Goal: Information Seeking & Learning: Compare options

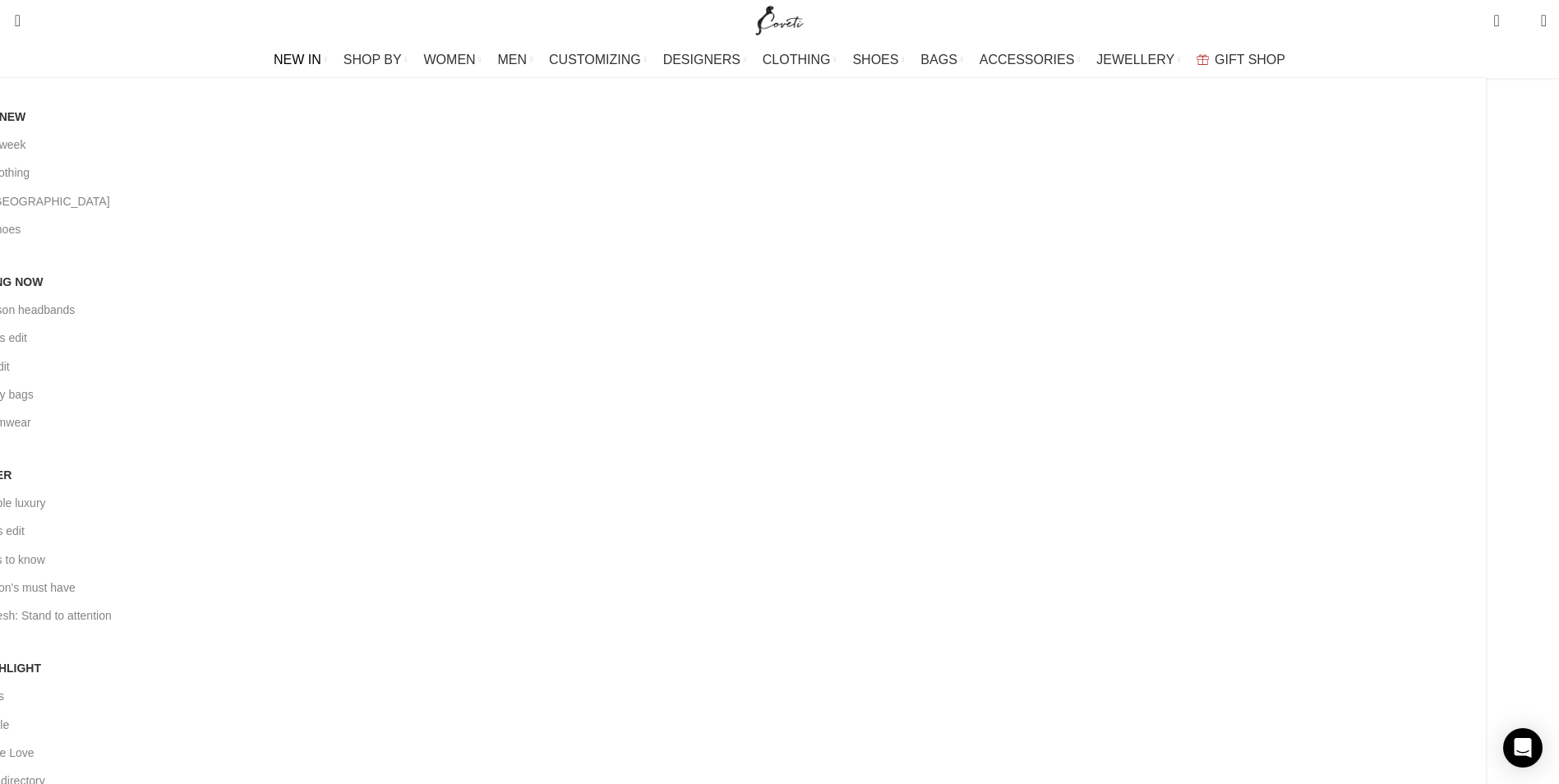
click at [321, 53] on span "NEW IN" at bounding box center [297, 60] width 48 height 15
click at [321, 58] on span "NEW IN" at bounding box center [297, 60] width 48 height 15
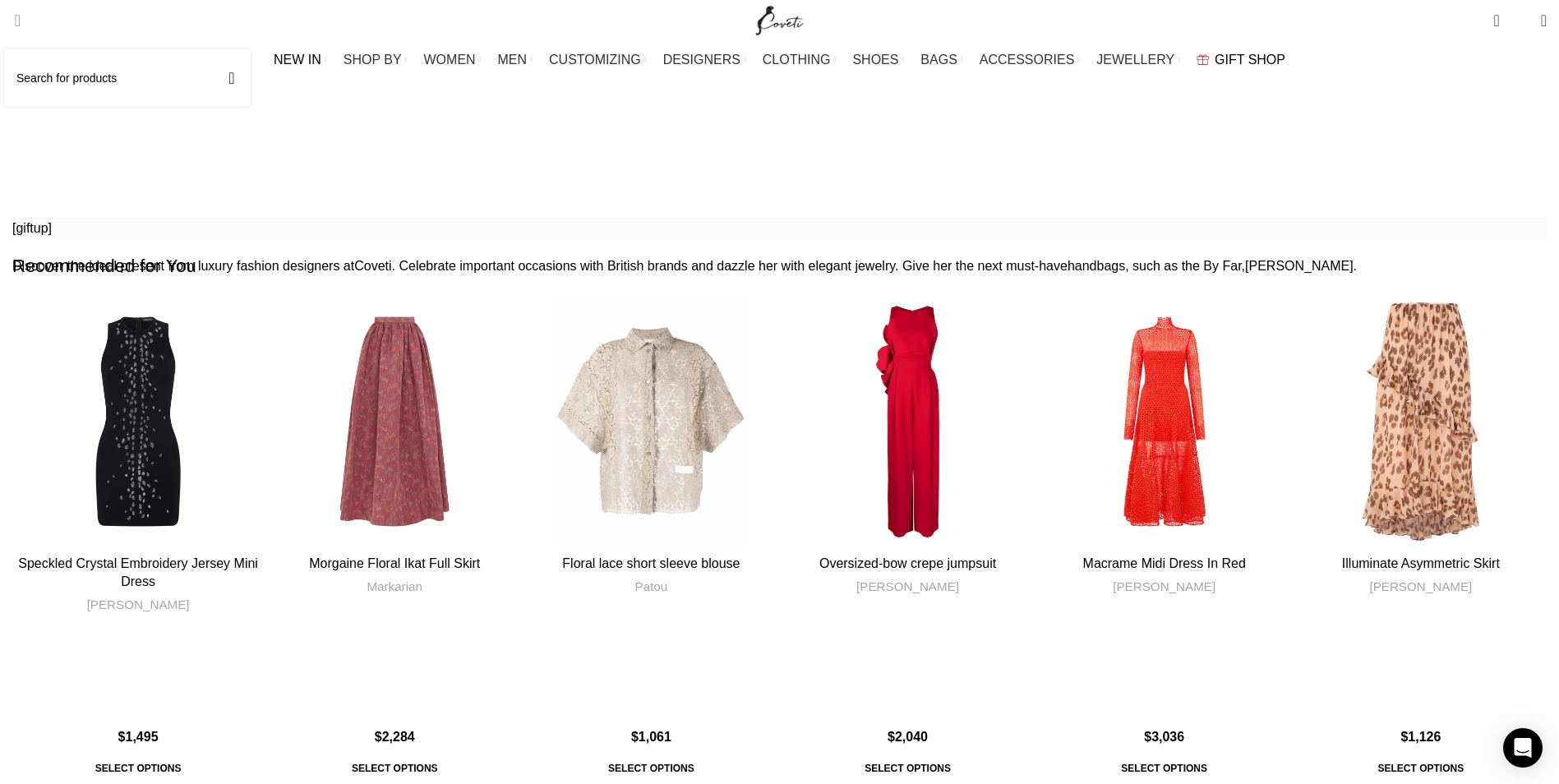
click at [13, 21] on span "Search" at bounding box center [13, 20] width 0 height 16
click at [13, 24] on span "Search" at bounding box center [13, 20] width 0 height 16
click at [70, 70] on input "Search" at bounding box center [127, 78] width 246 height 58
type input "BIKINI"
click at [213, 49] on button "Search" at bounding box center [231, 78] width 38 height 58
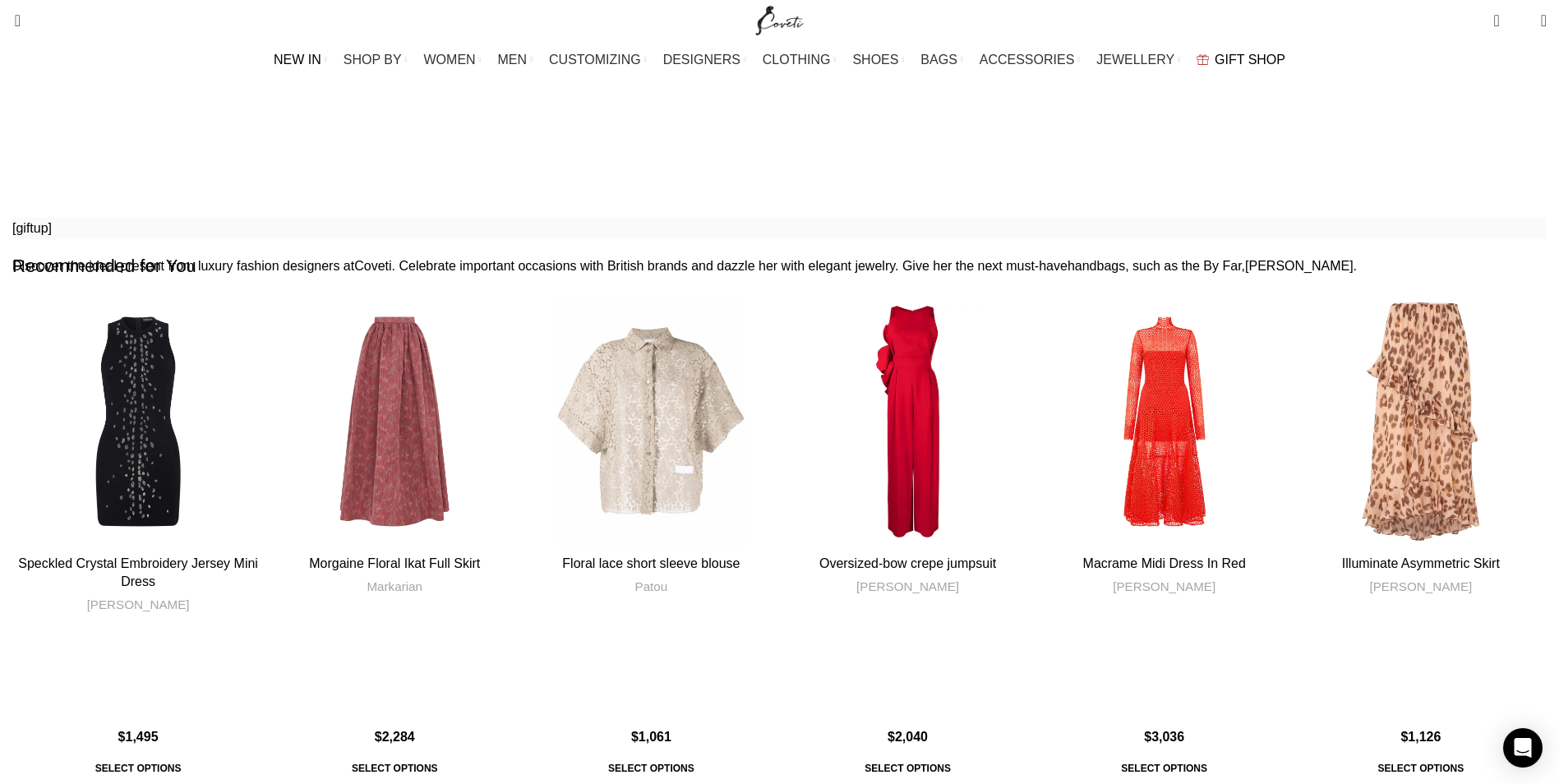
click at [1012, 110] on div "Gift Shop Home Gift Shop" at bounding box center [780, 132] width 1559 height 72
click at [13, 27] on span "Search" at bounding box center [13, 20] width 0 height 16
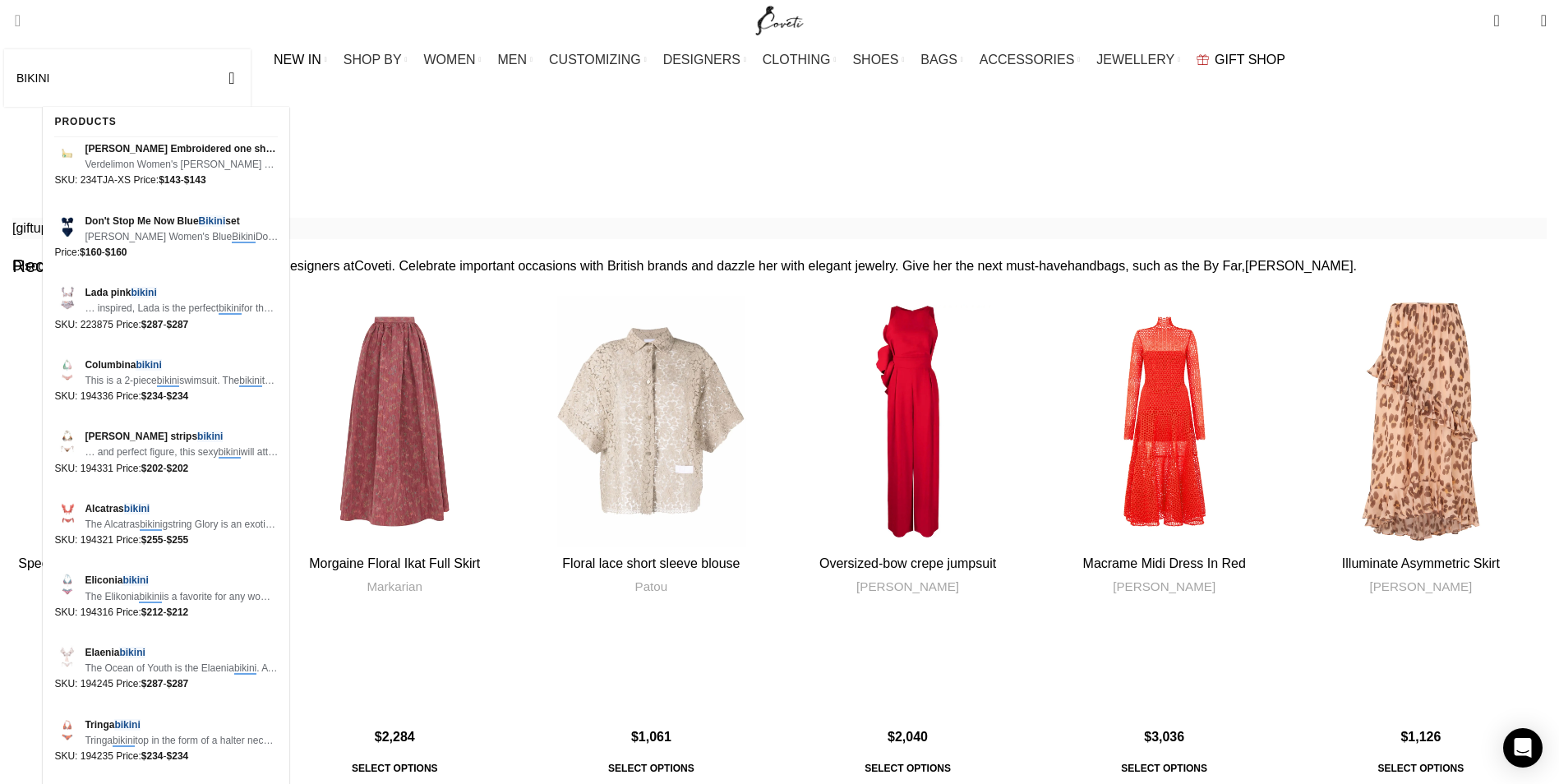
click at [70, 86] on input "BIKINI" at bounding box center [127, 78] width 246 height 58
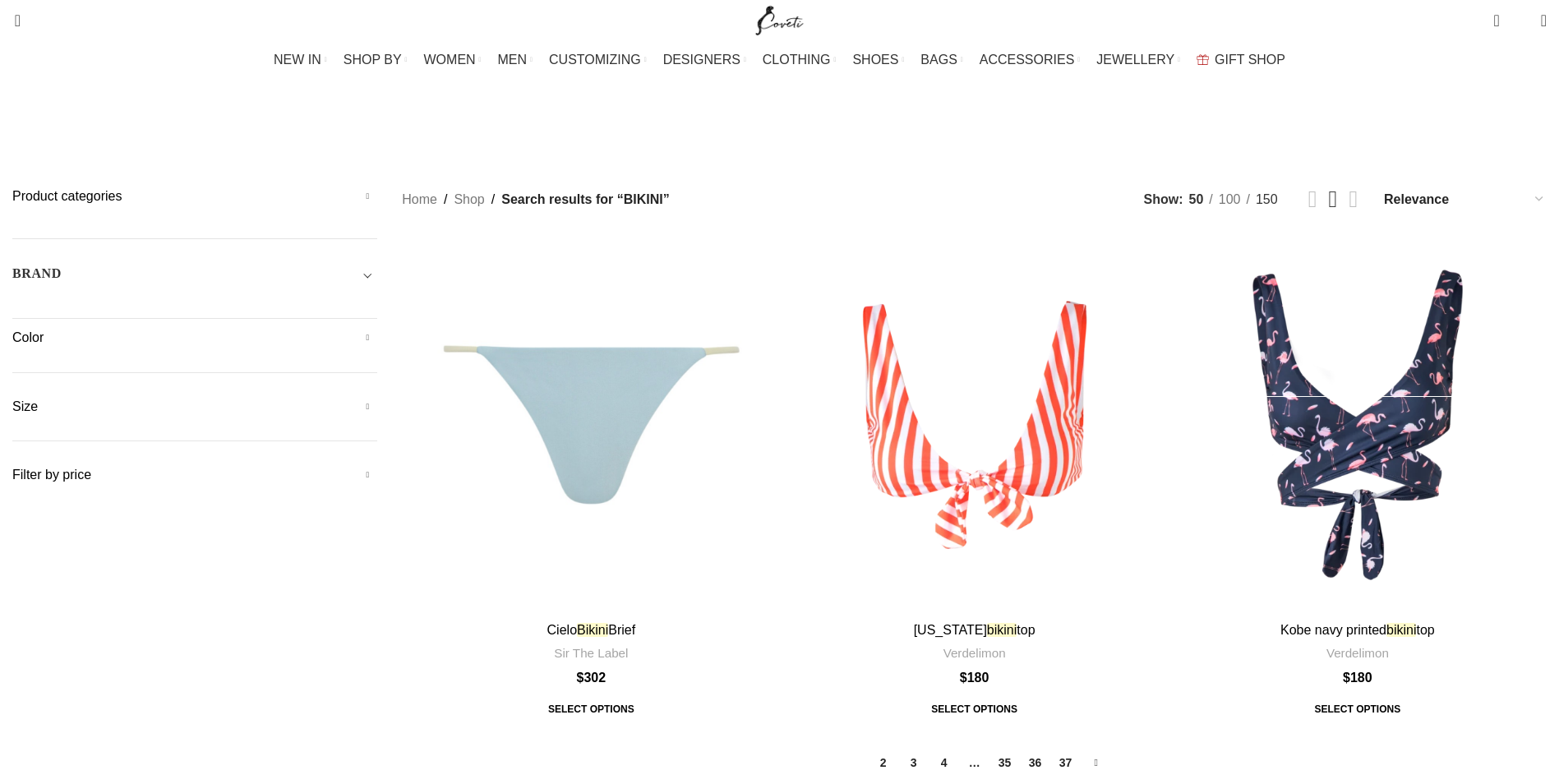
click at [1256, 192] on span "150" at bounding box center [1266, 199] width 22 height 14
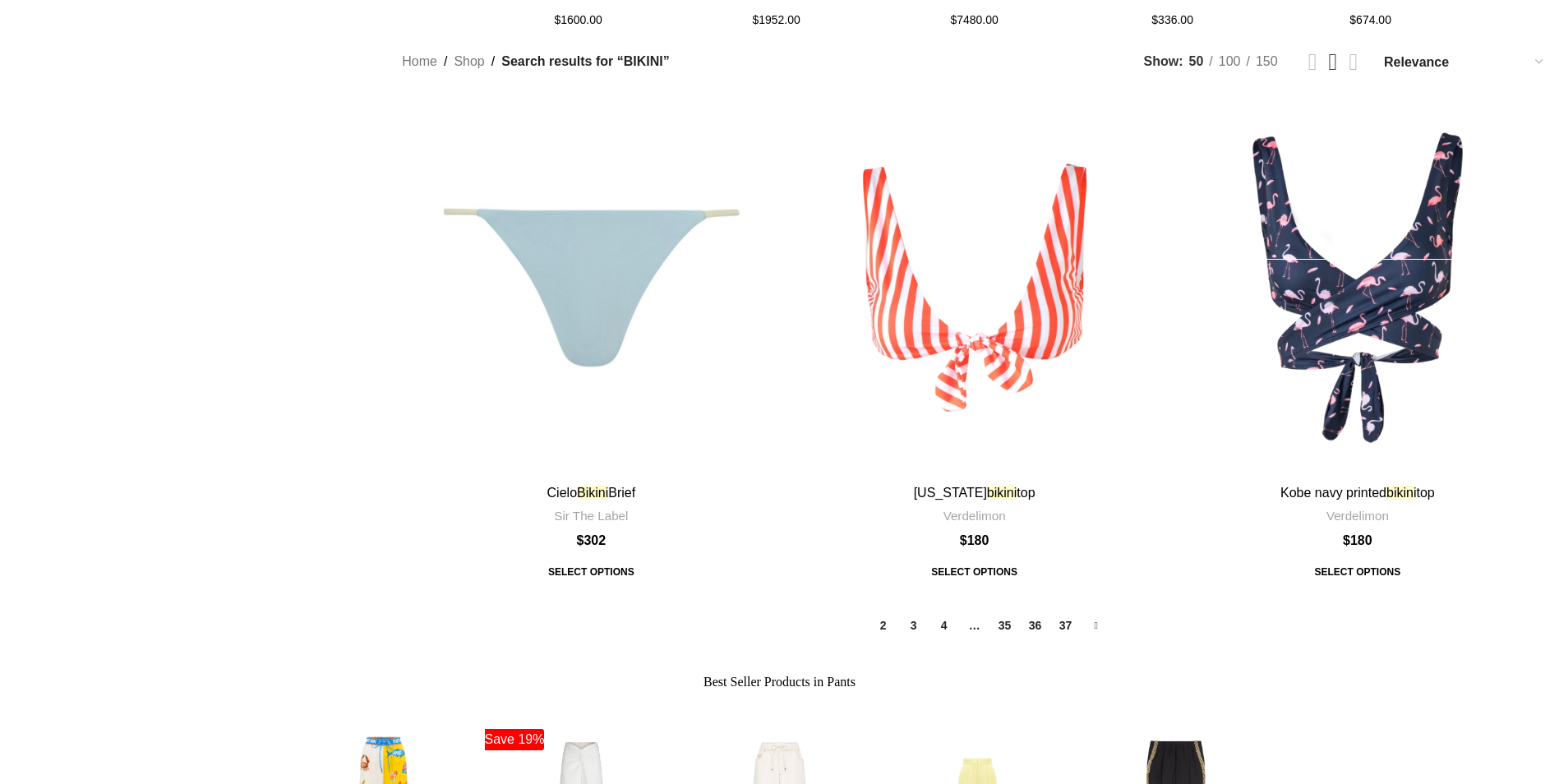
scroll to position [1808, 0]
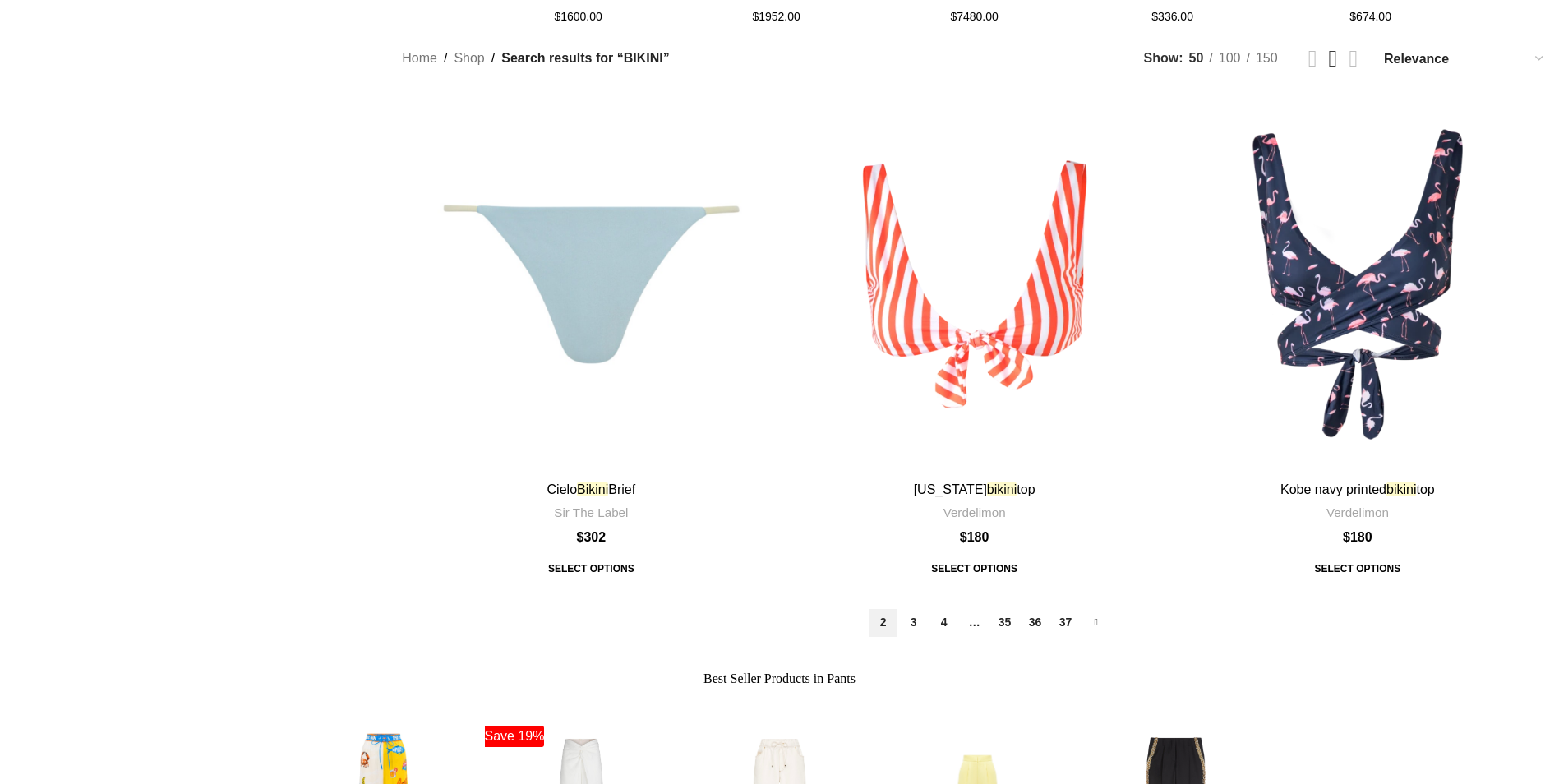
click at [870, 609] on link "2" at bounding box center [883, 622] width 28 height 28
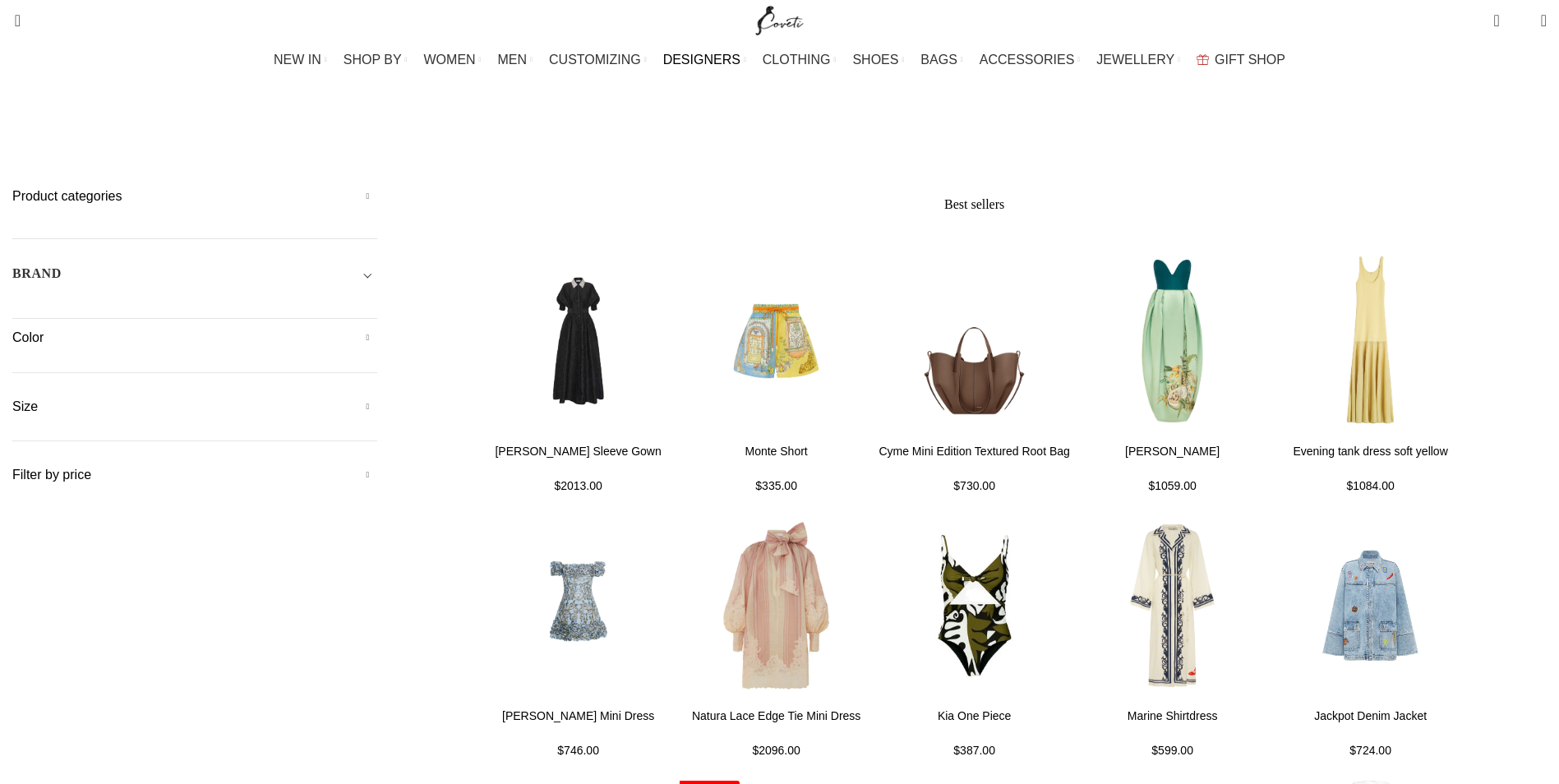
click at [712, 61] on span "DESIGNERS" at bounding box center [702, 60] width 77 height 15
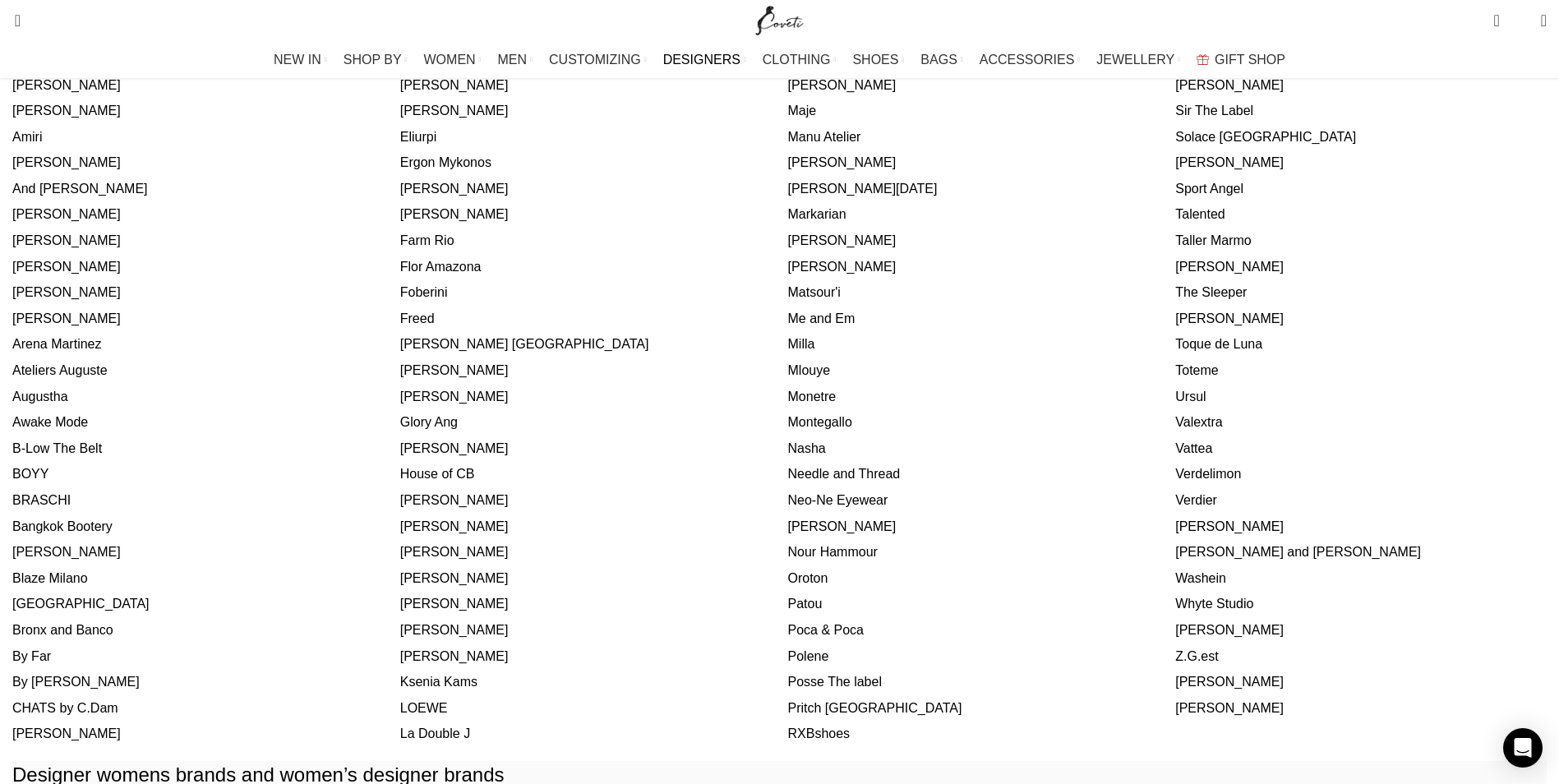
scroll to position [493, 0]
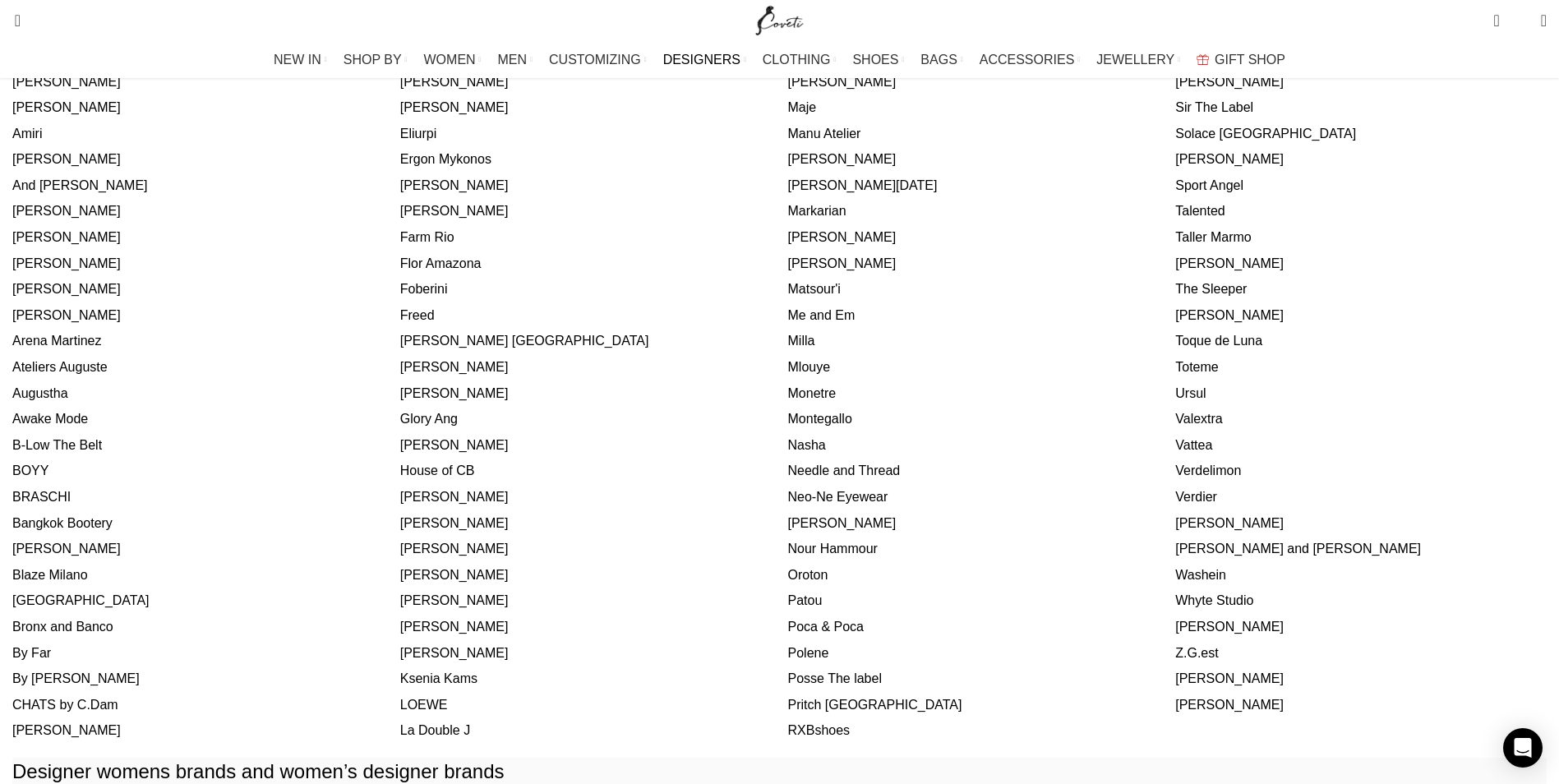
click at [447, 701] on link "LOEWE" at bounding box center [424, 704] width 48 height 14
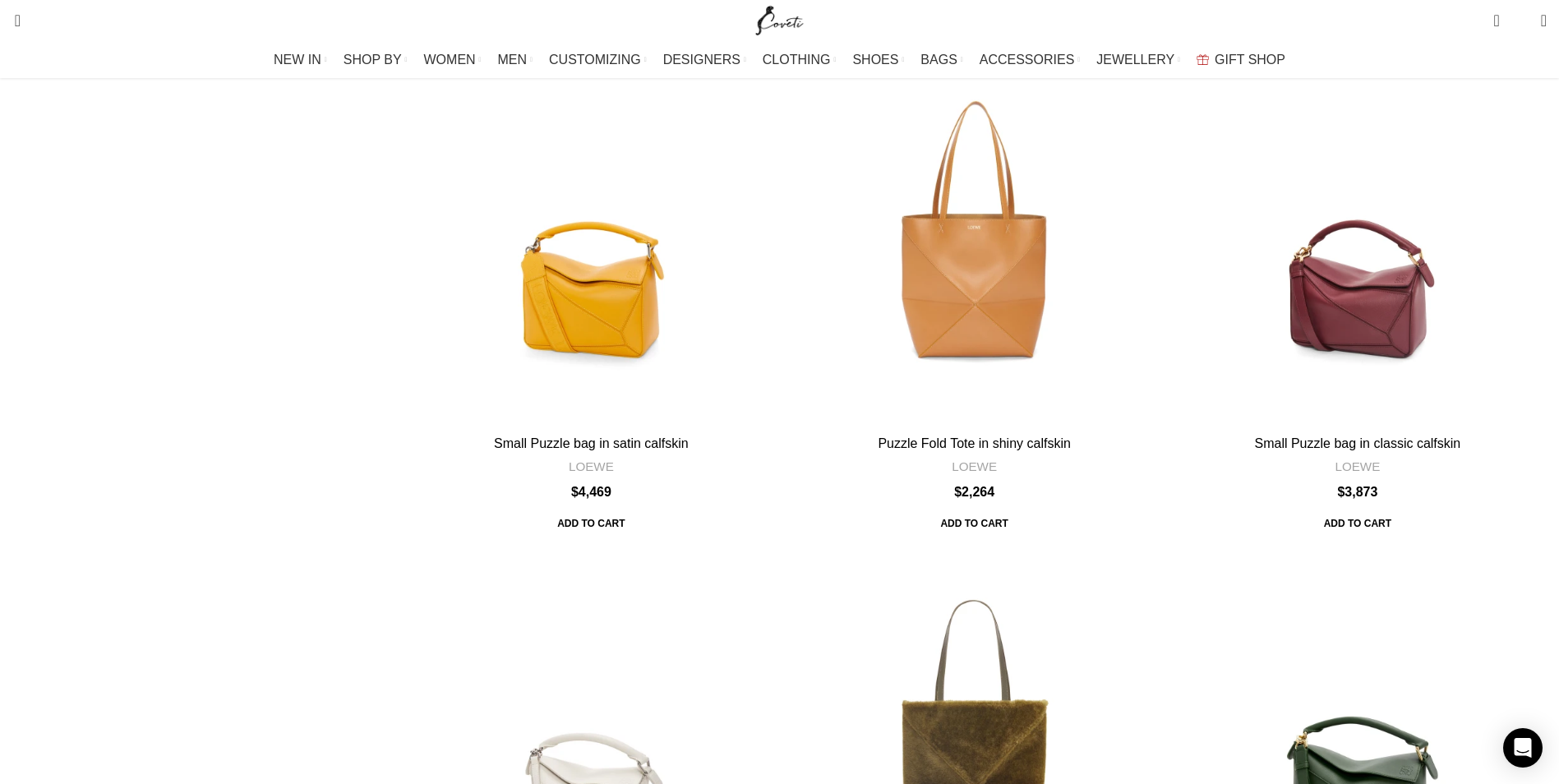
scroll to position [5669, 0]
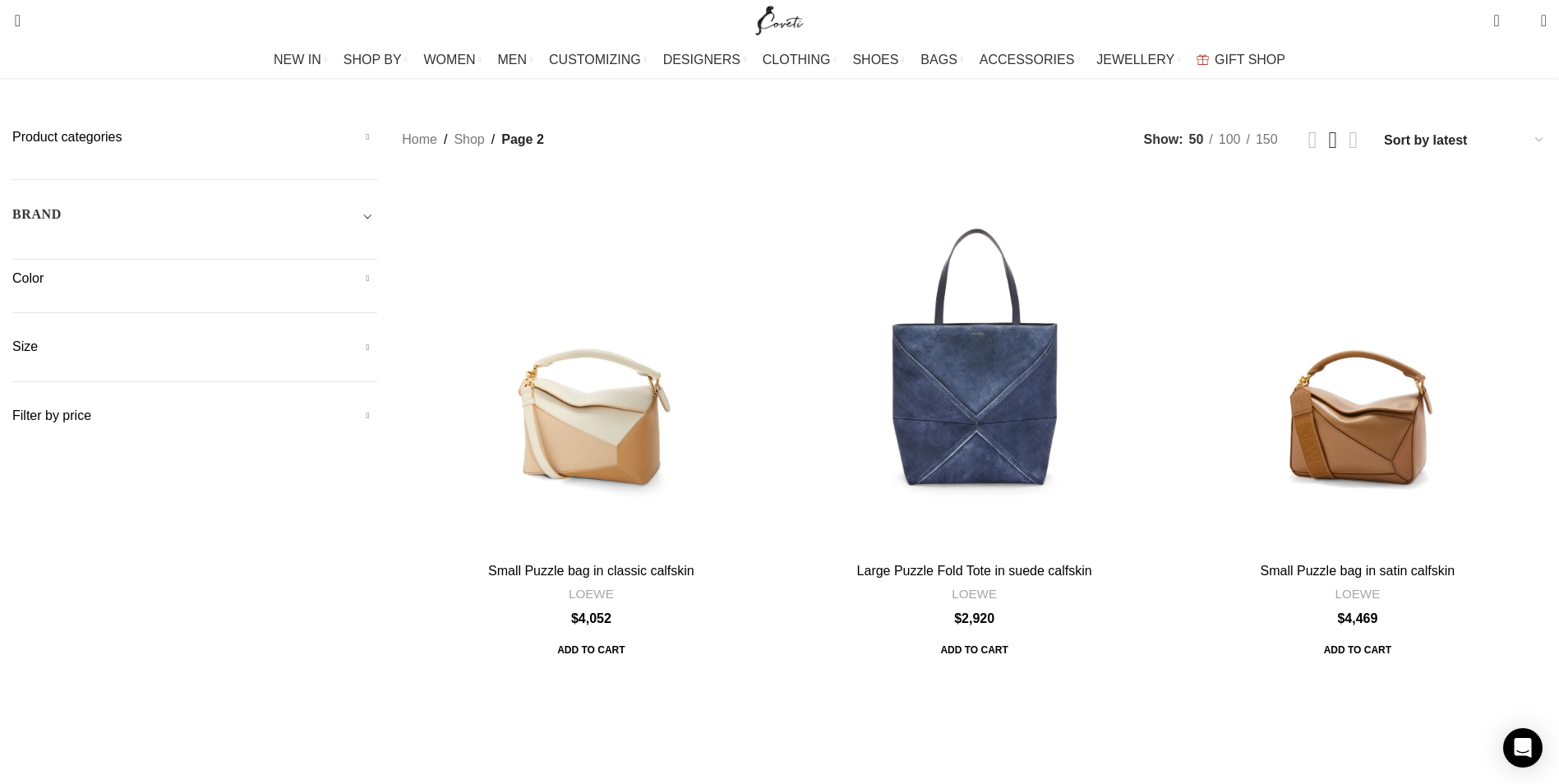
scroll to position [99, 0]
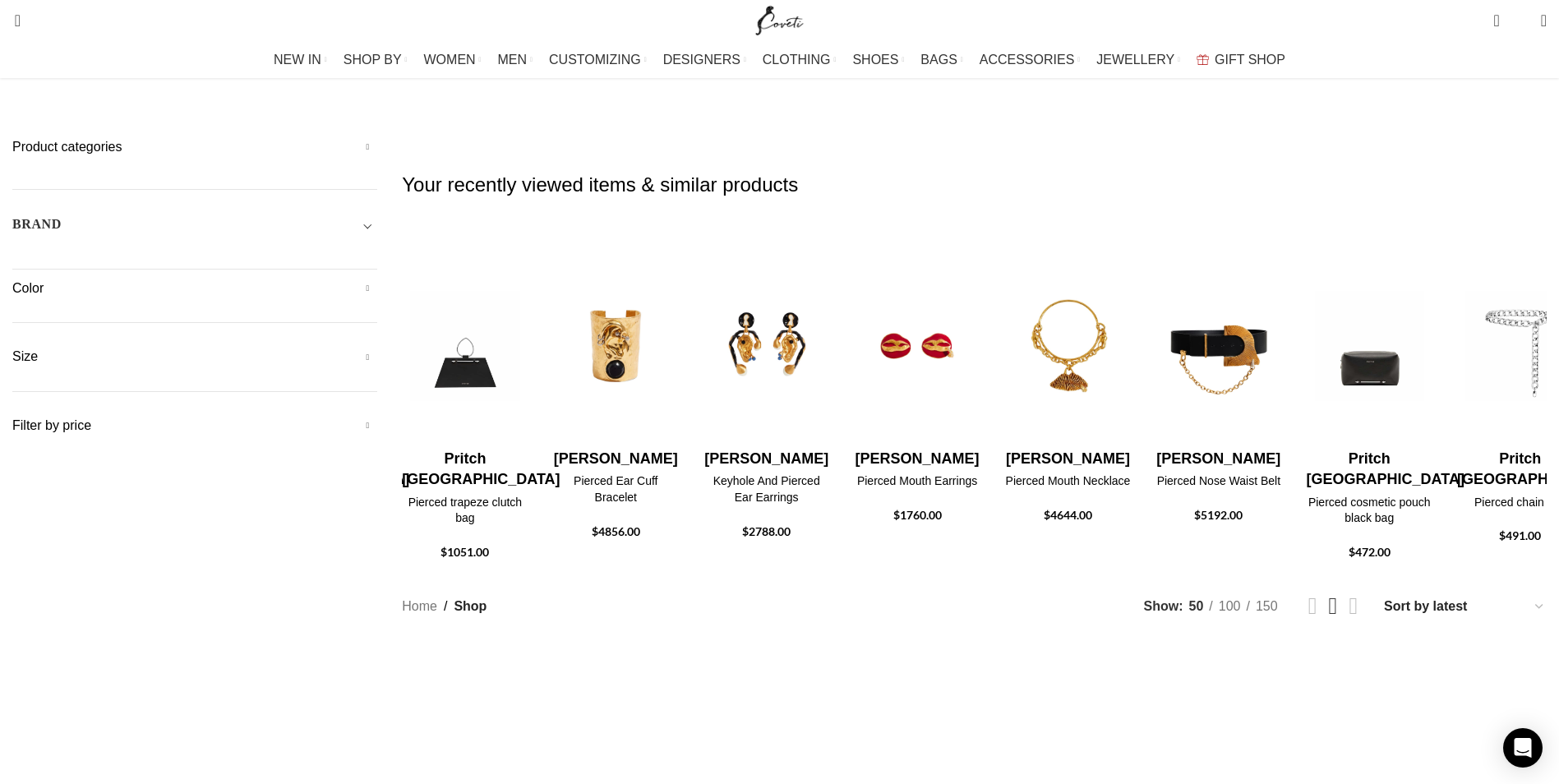
scroll to position [5669, 0]
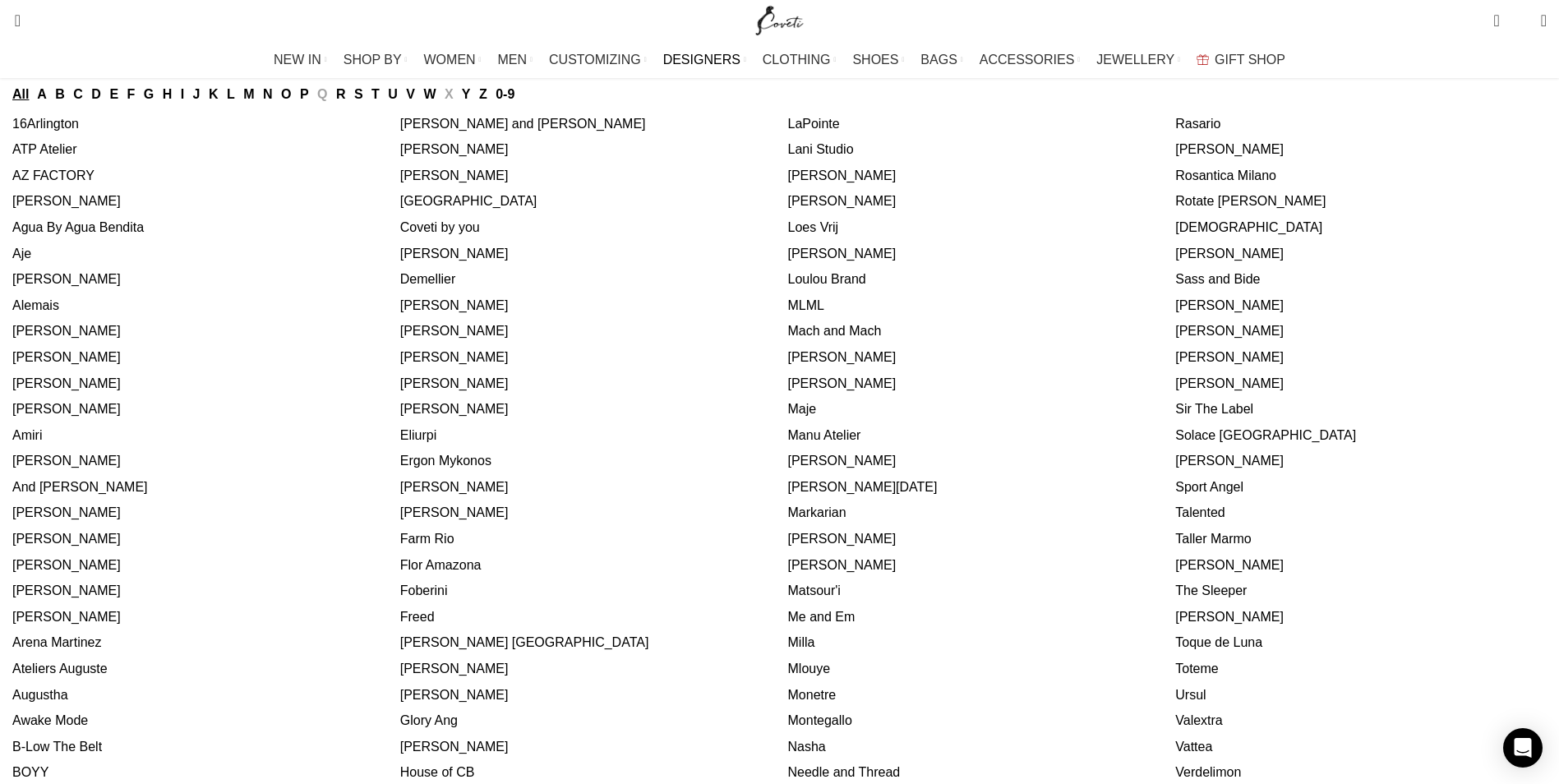
scroll to position [163, 0]
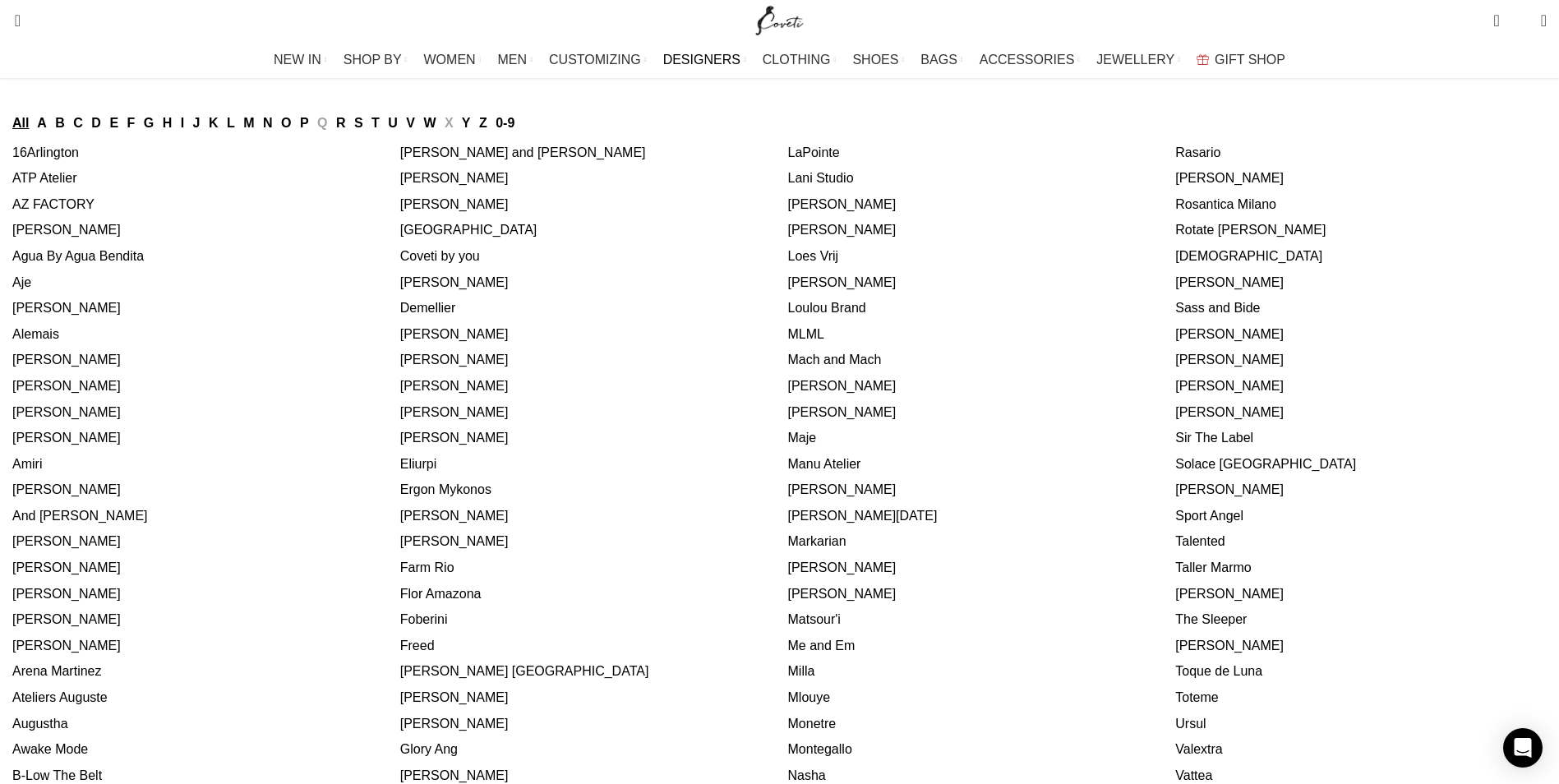
click at [509, 367] on link "[PERSON_NAME]" at bounding box center [454, 359] width 109 height 14
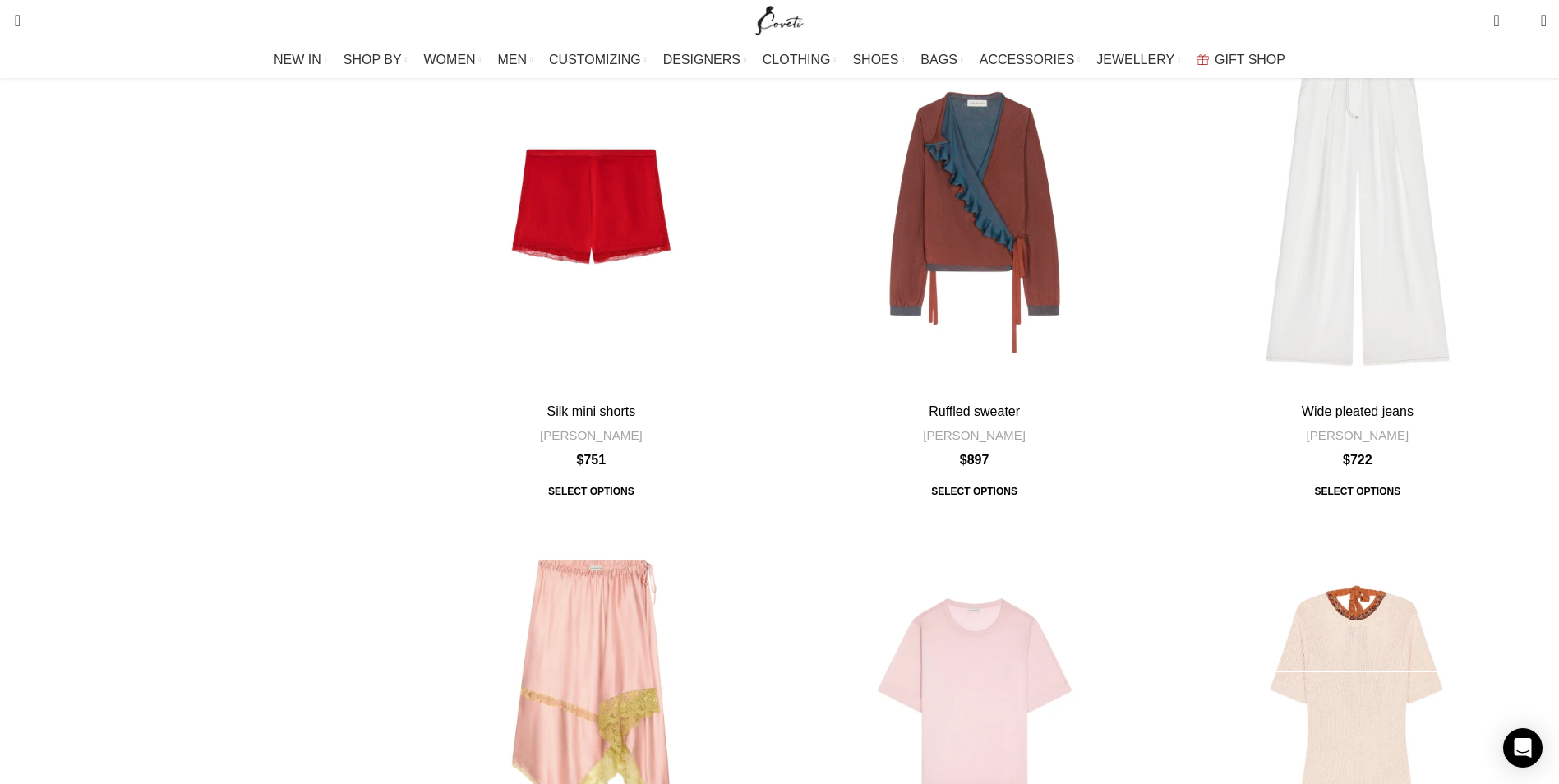
scroll to position [6326, 0]
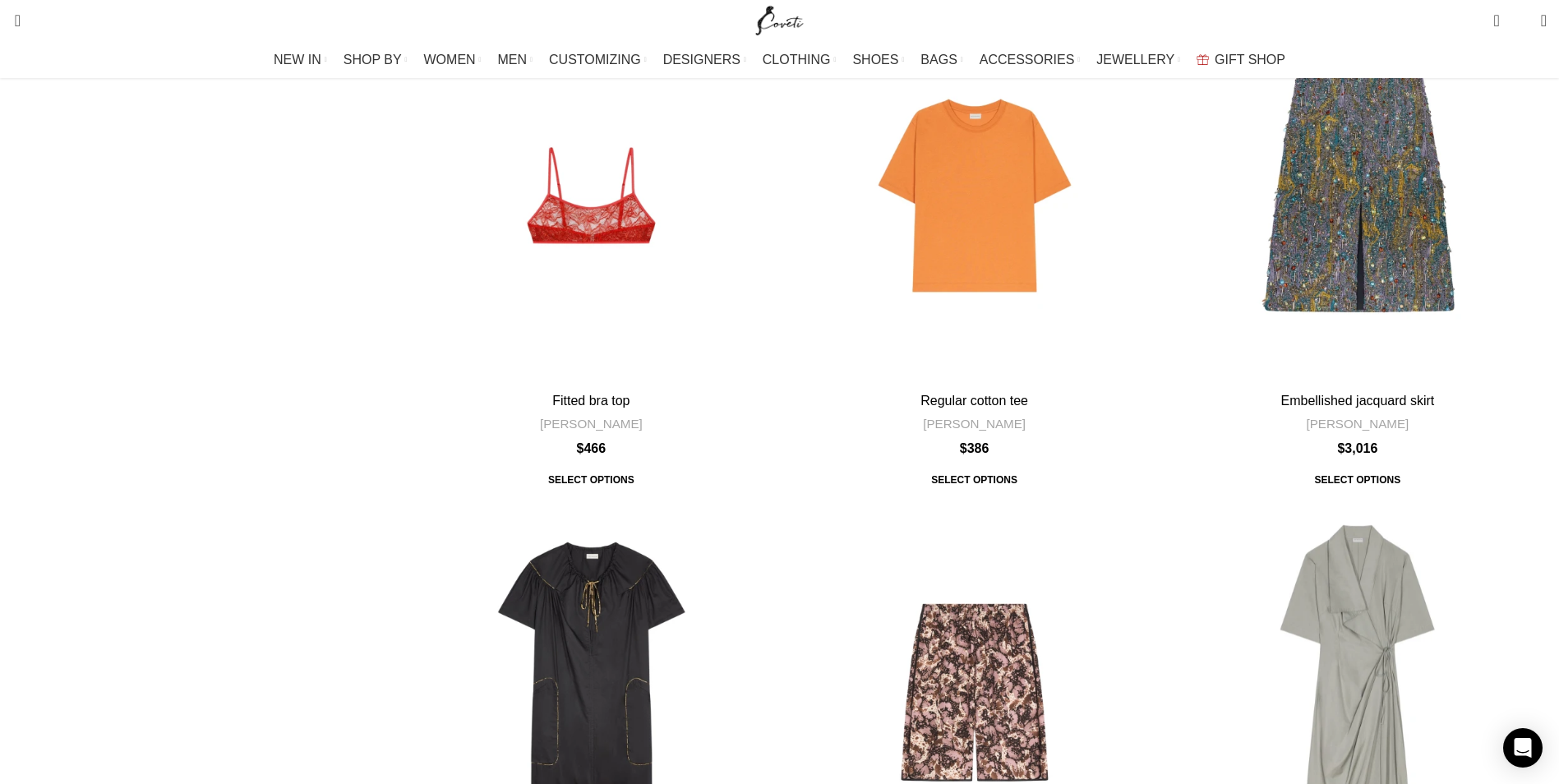
scroll to position [2215, 0]
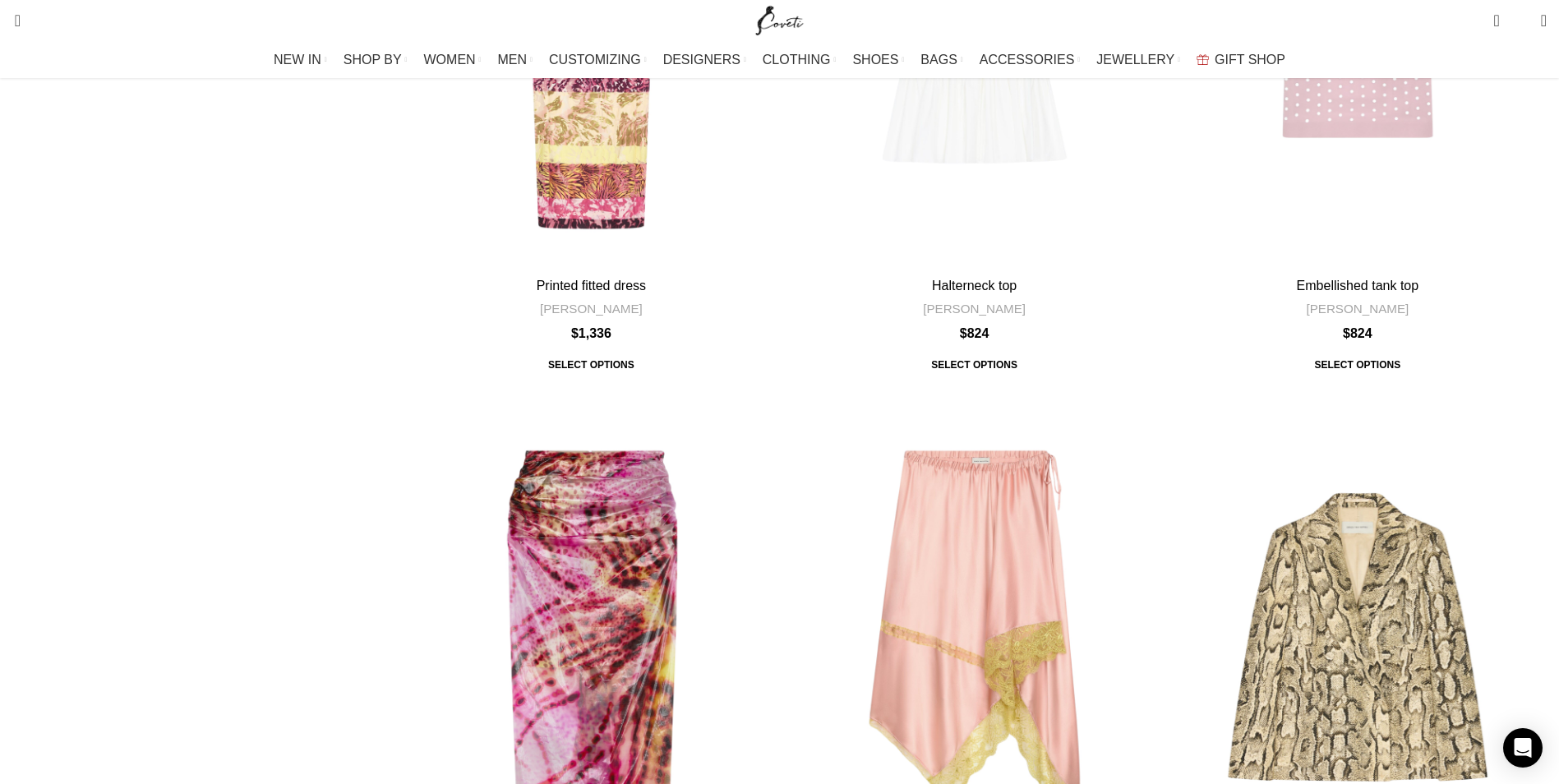
scroll to position [6326, 0]
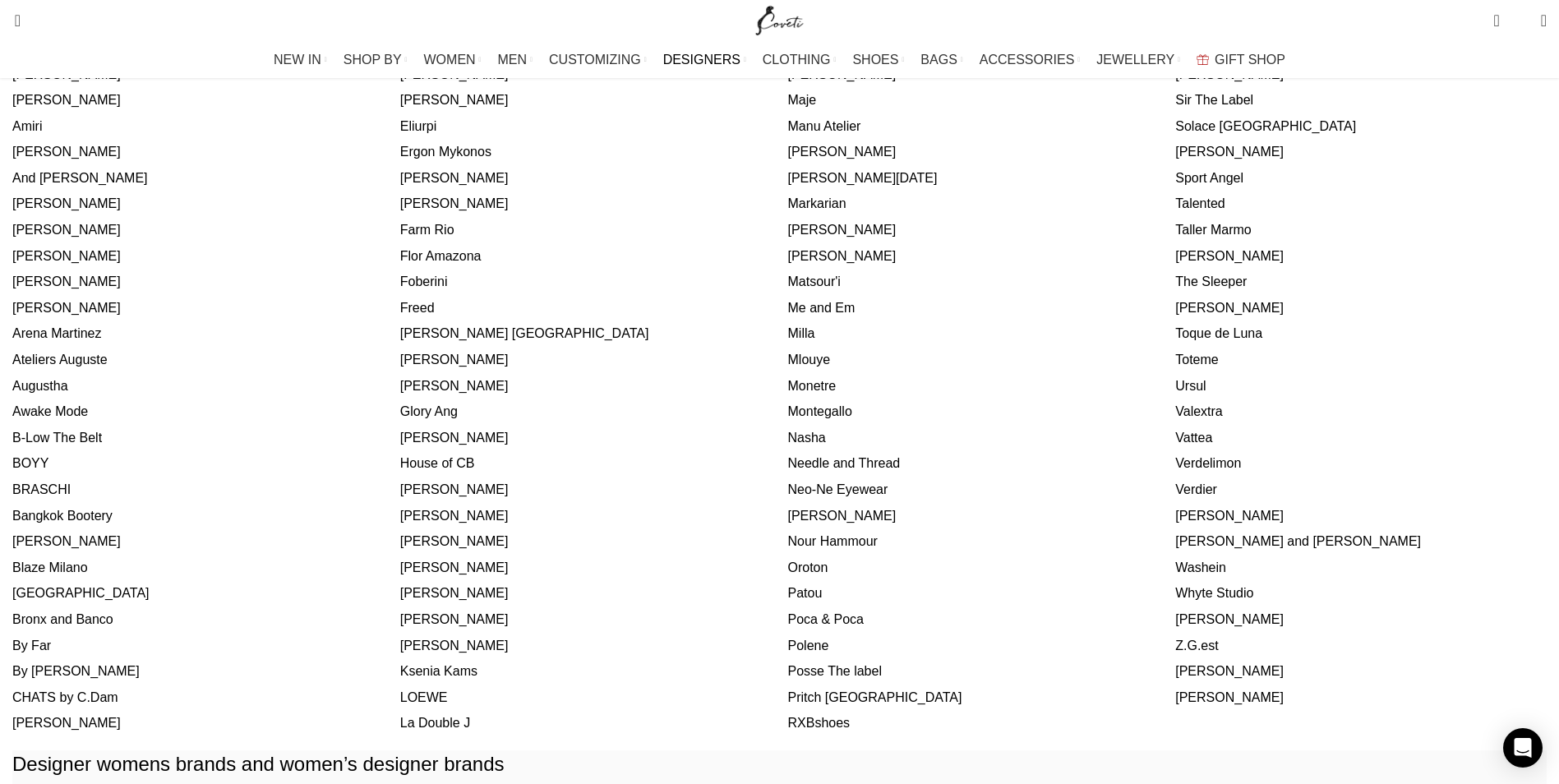
scroll to position [571, 0]
